Goal: Task Accomplishment & Management: Use online tool/utility

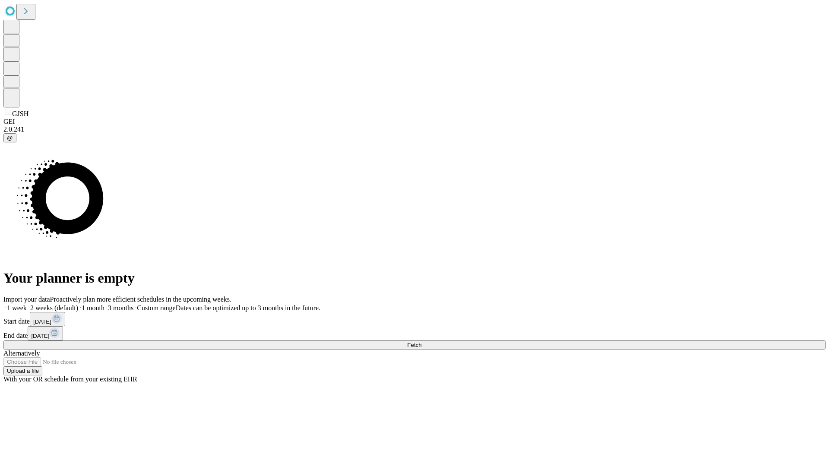
click at [421, 342] on span "Fetch" at bounding box center [414, 345] width 14 height 6
